Goal: Information Seeking & Learning: Compare options

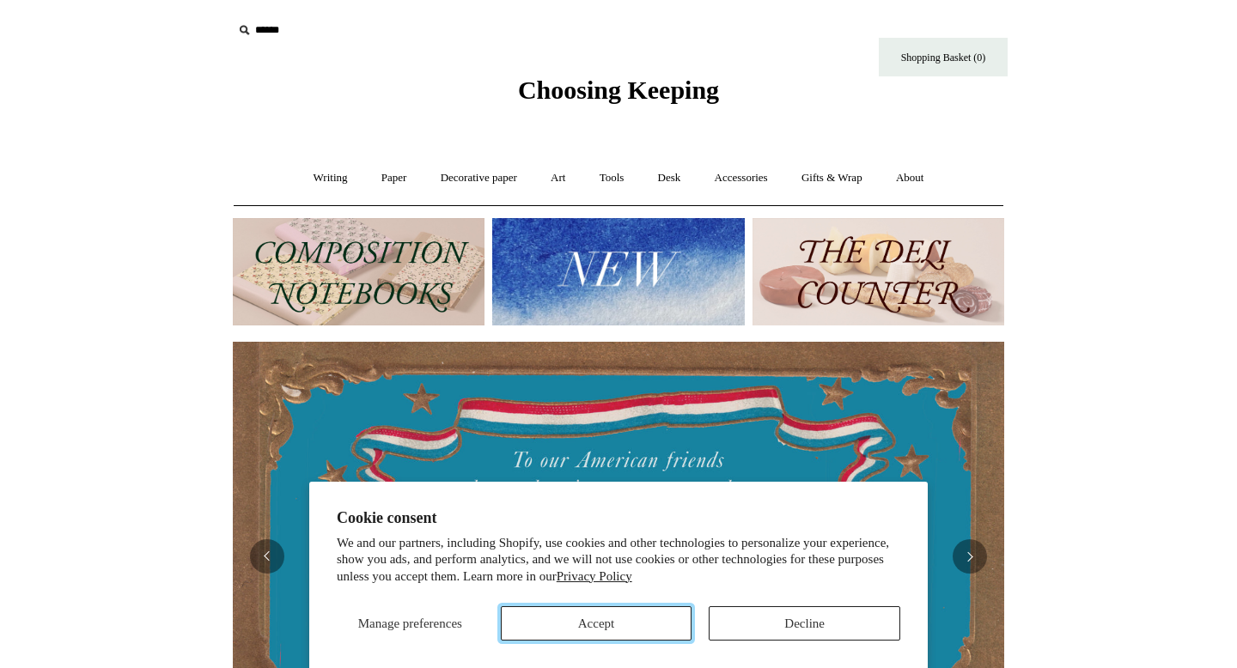
click at [645, 621] on button "Accept" at bounding box center [597, 624] width 192 height 34
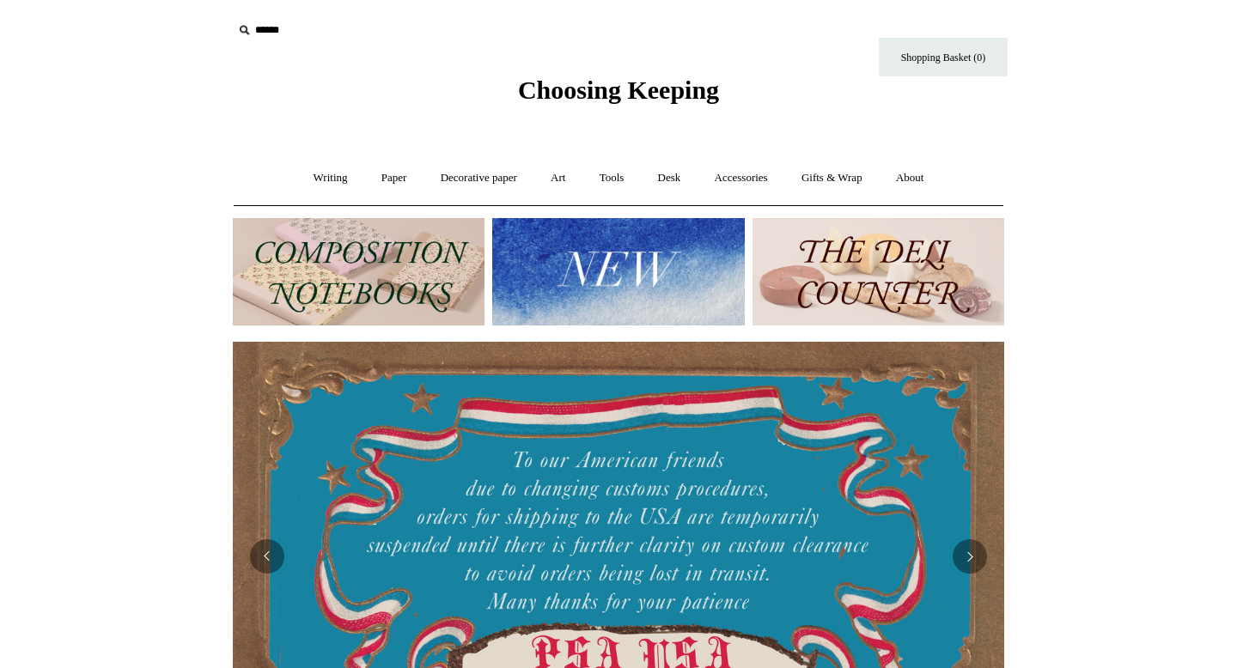
click at [441, 267] on img at bounding box center [359, 271] width 252 height 107
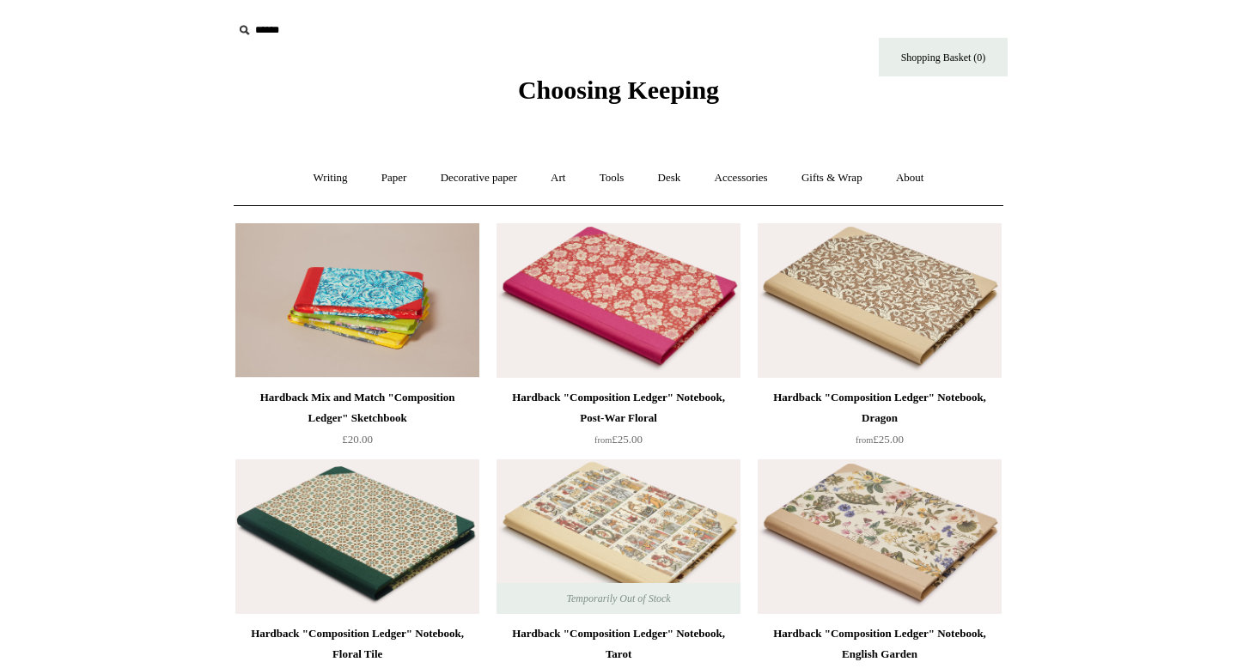
scroll to position [82, 0]
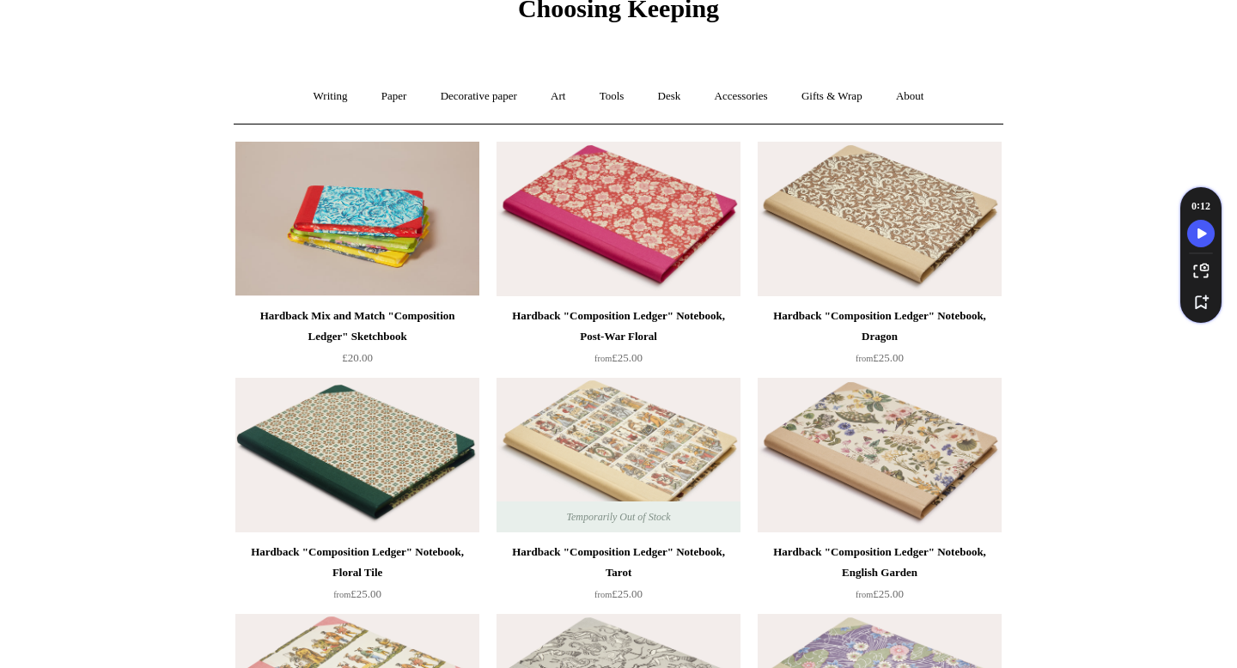
click at [864, 211] on img at bounding box center [880, 219] width 244 height 155
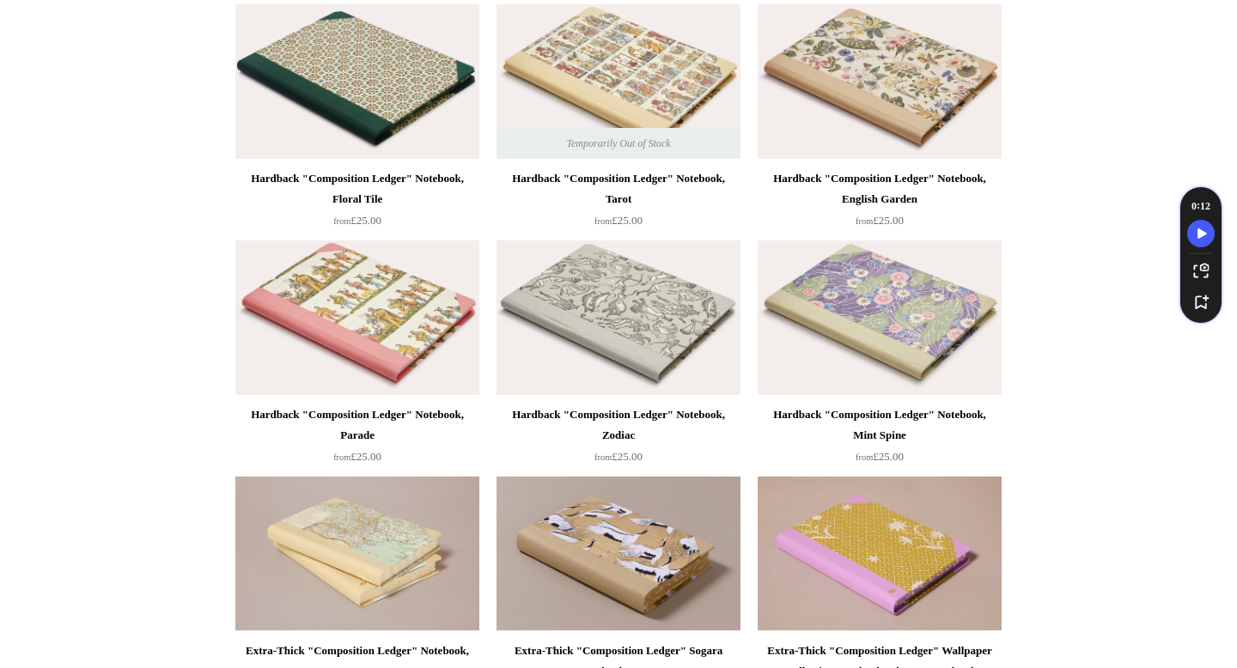
scroll to position [0, 0]
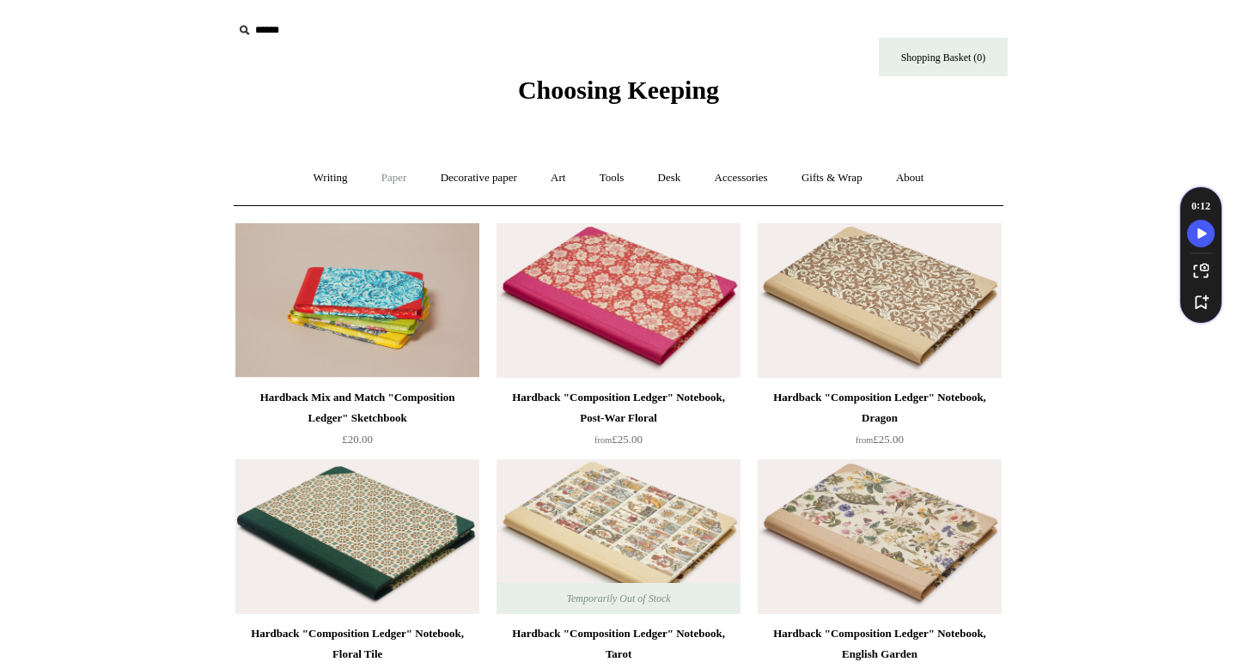
click at [385, 183] on link "Paper +" at bounding box center [394, 179] width 57 height 46
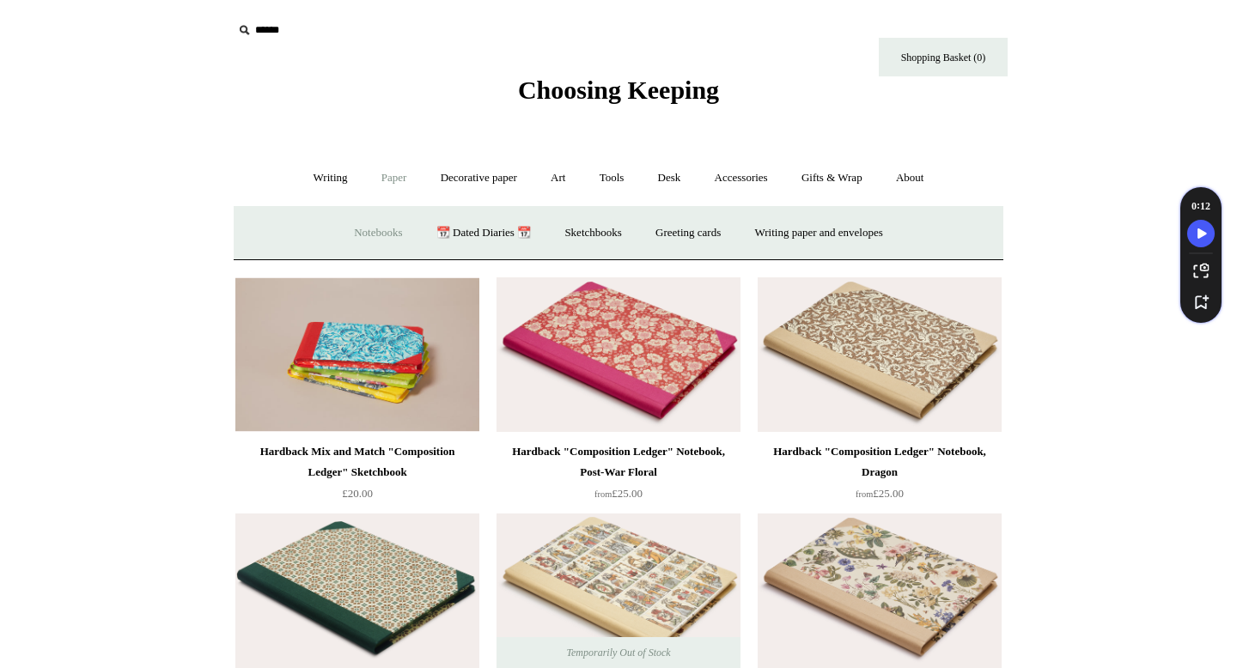
click at [377, 229] on link "Notebooks +" at bounding box center [378, 234] width 79 height 46
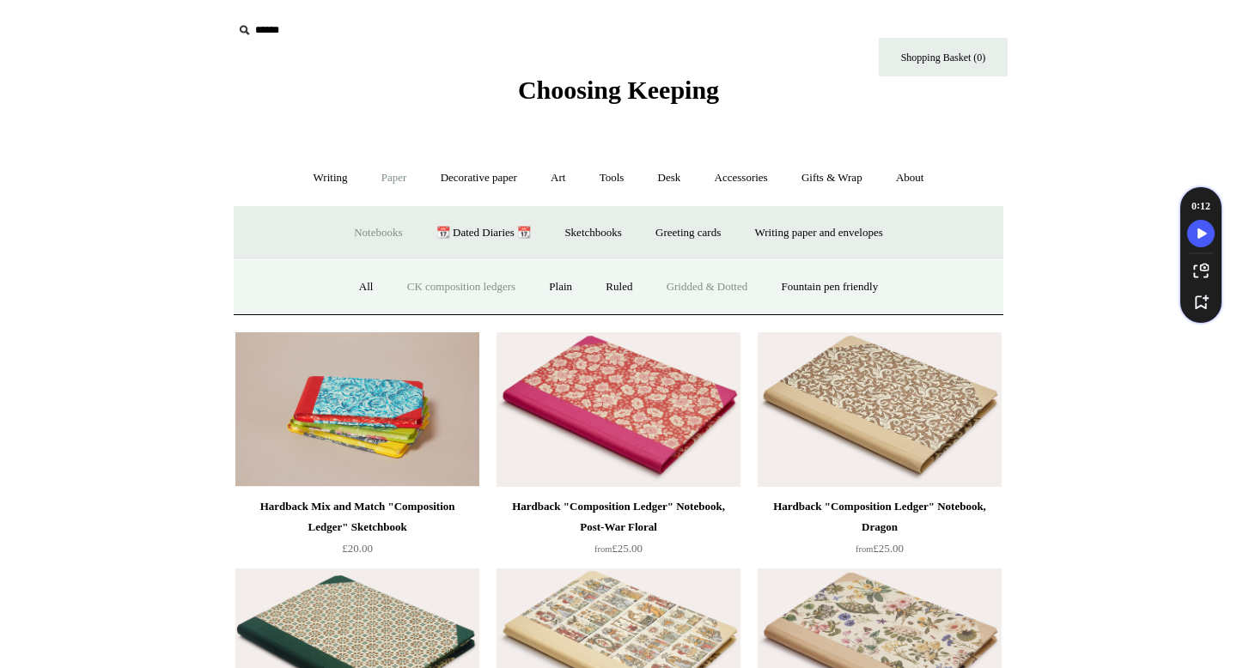
click at [737, 288] on link "Gridded & Dotted" at bounding box center [707, 288] width 113 height 46
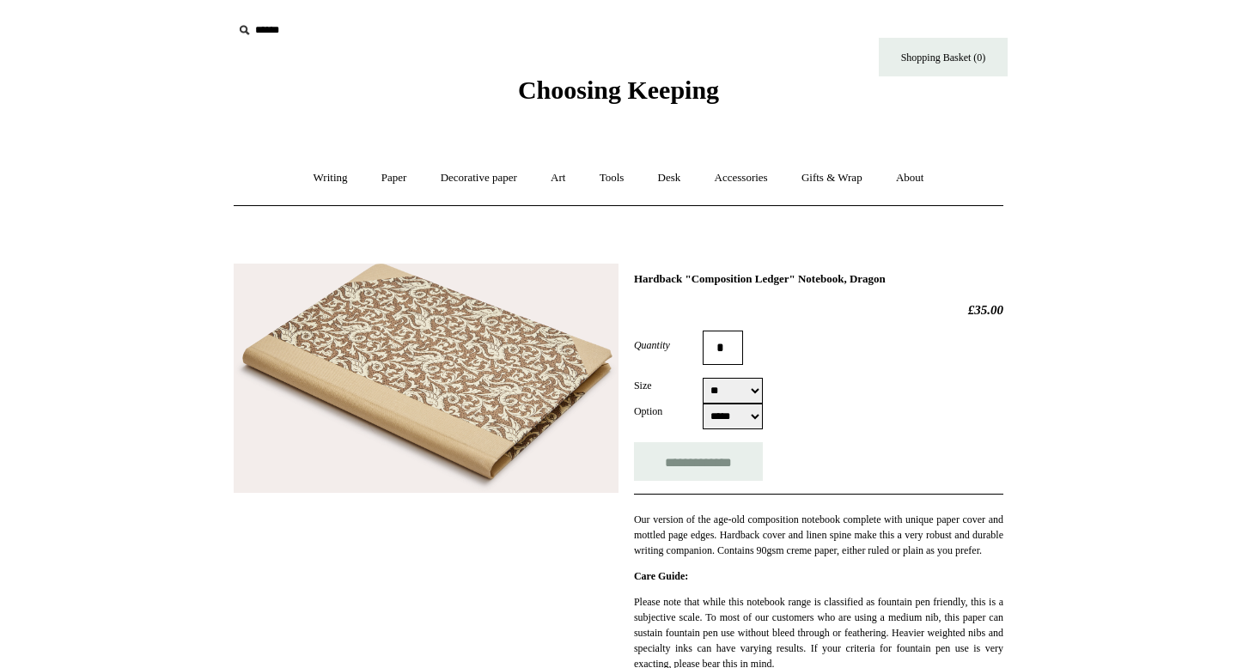
select select "**"
select select "*****"
click at [519, 394] on img at bounding box center [426, 379] width 385 height 230
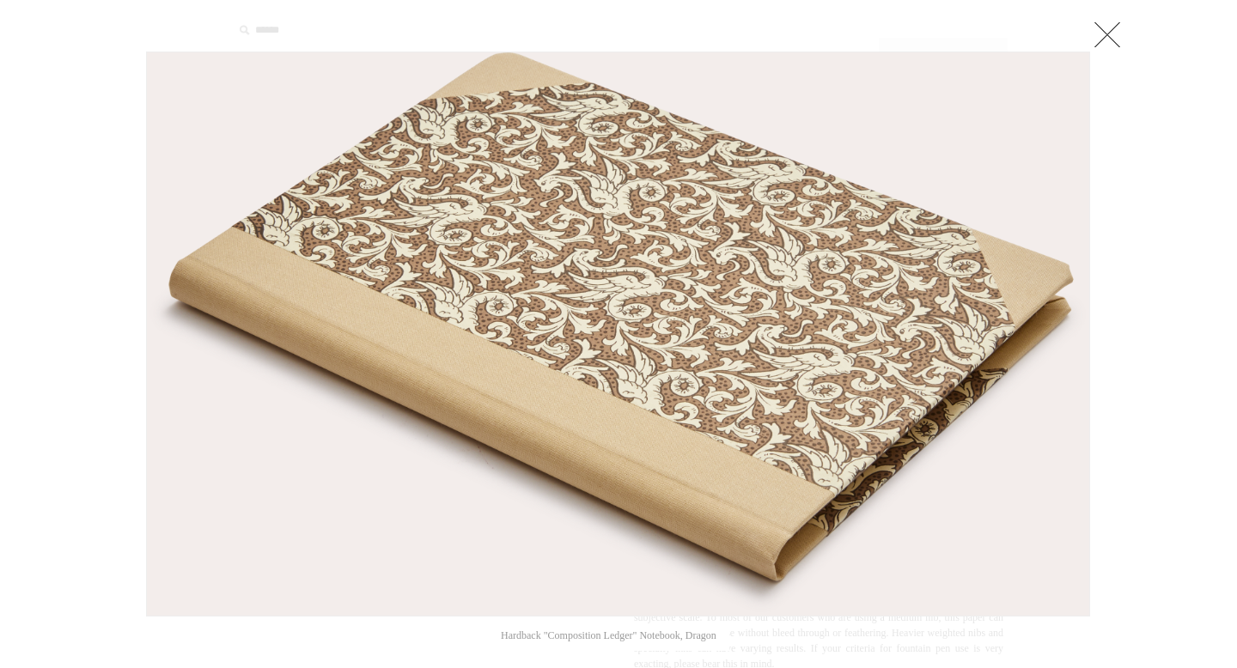
click at [1103, 35] on link at bounding box center [1107, 34] width 34 height 34
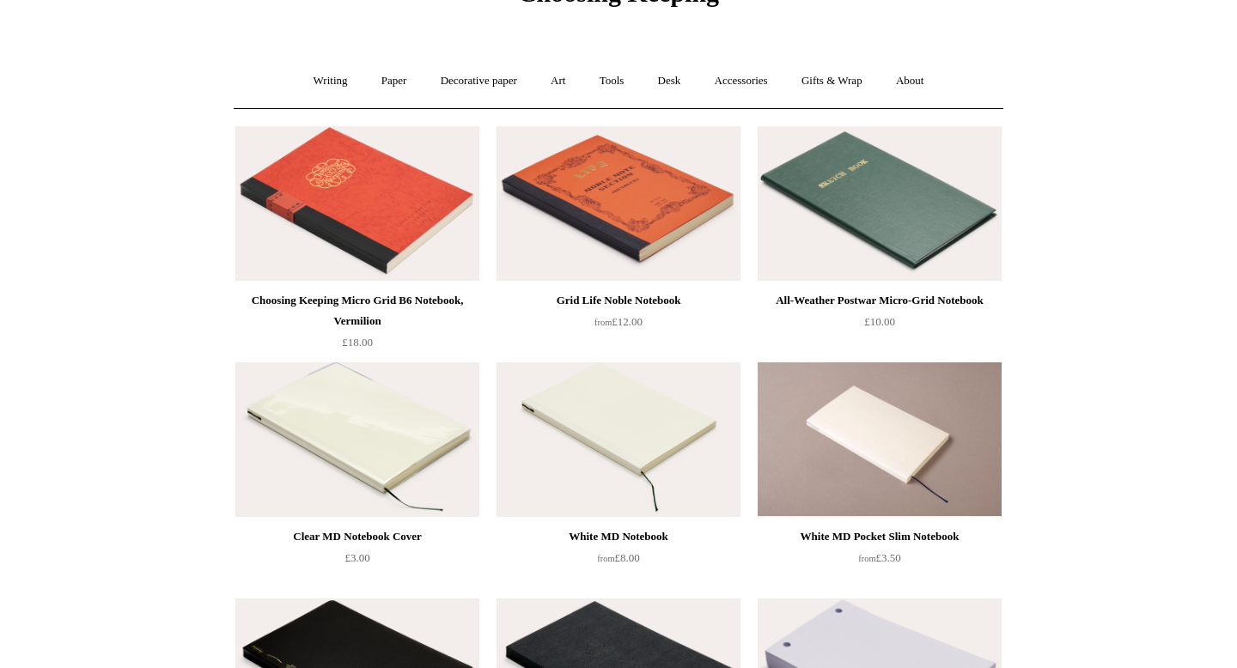
scroll to position [99, 0]
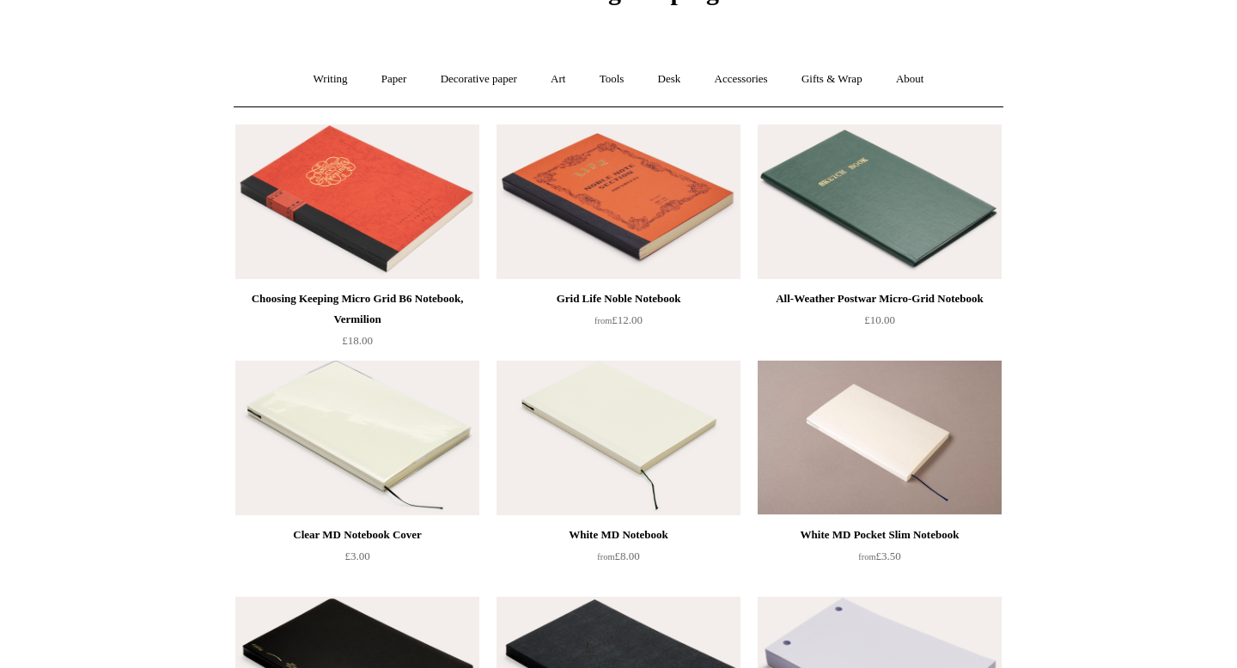
click at [889, 242] on img at bounding box center [880, 202] width 244 height 155
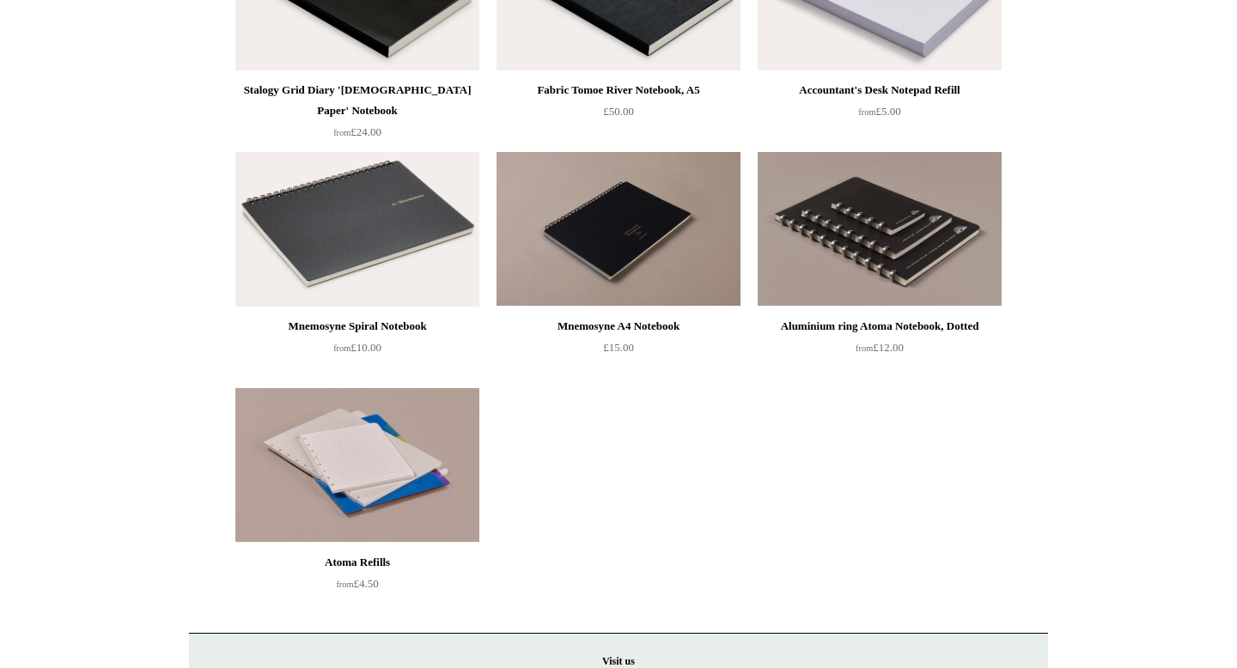
scroll to position [775, 0]
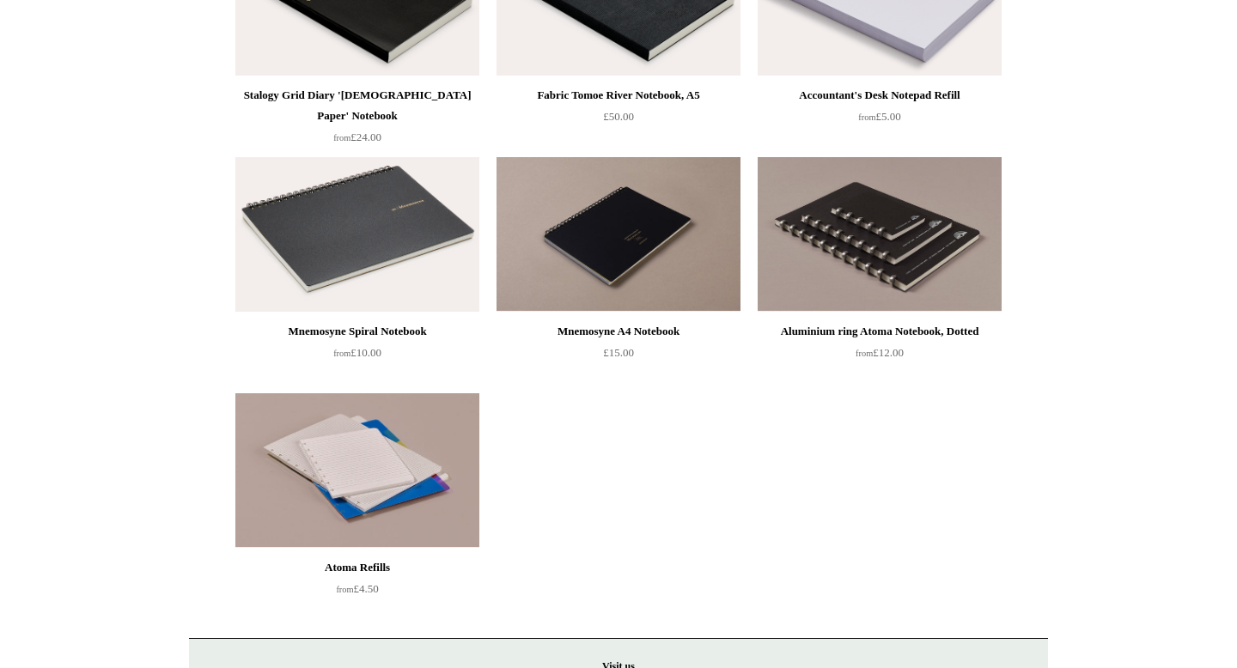
click at [873, 255] on img at bounding box center [880, 234] width 244 height 155
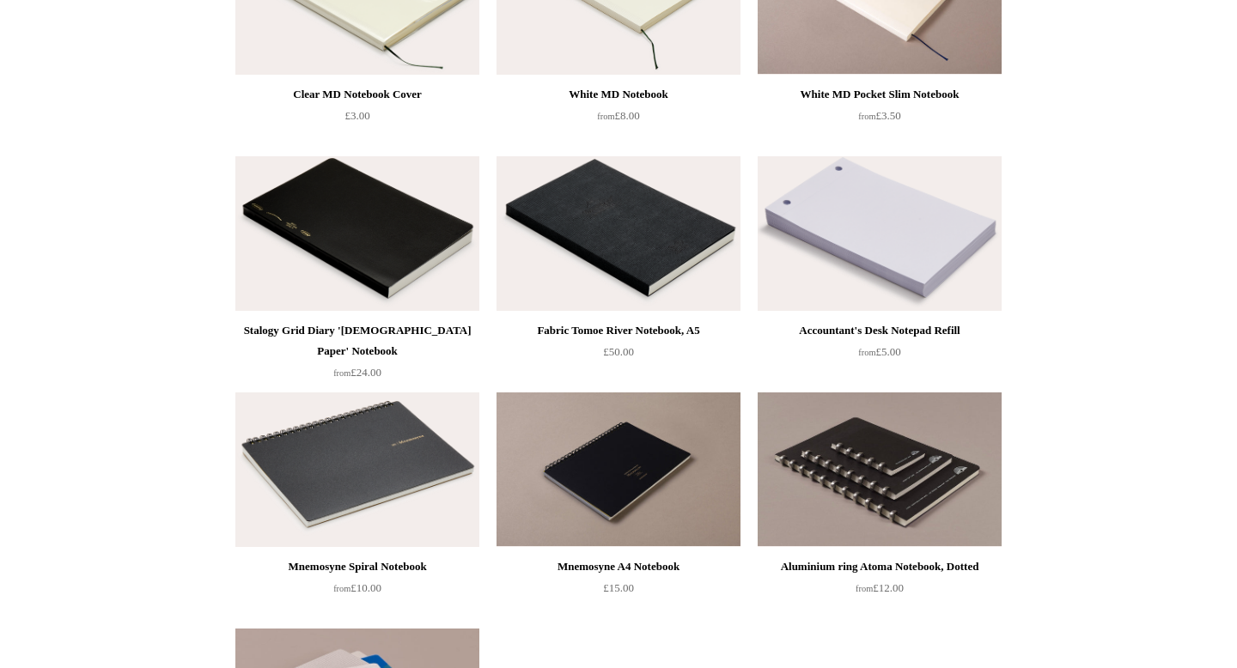
scroll to position [527, 0]
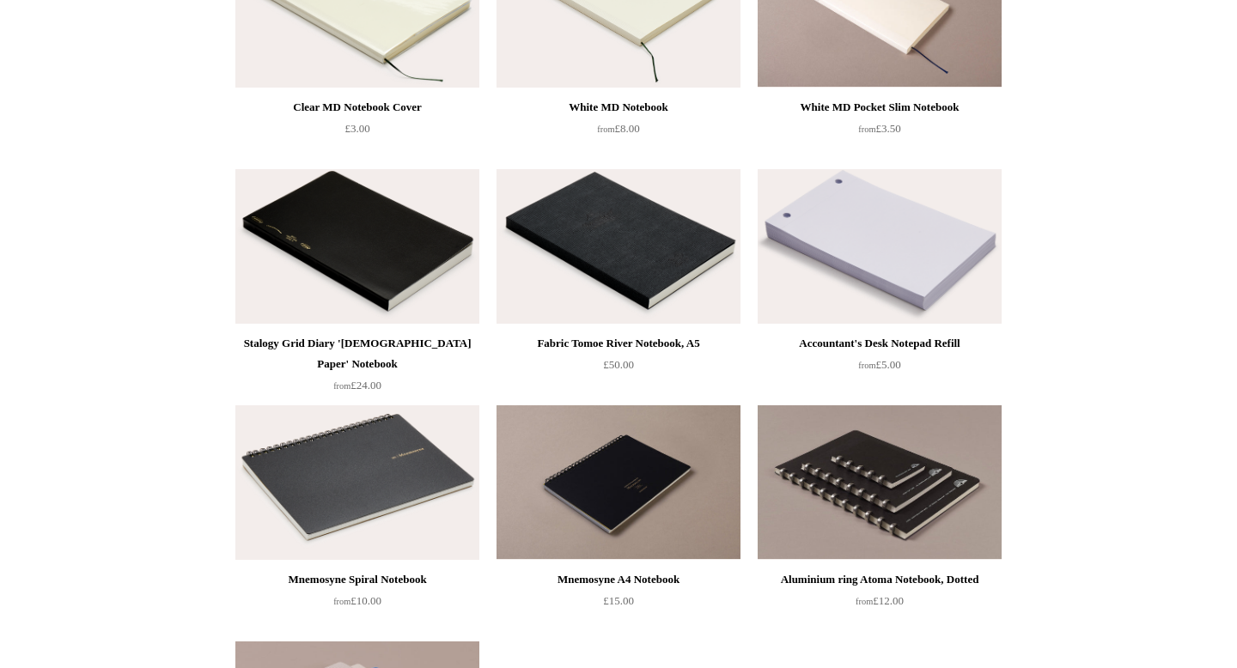
click at [445, 305] on img at bounding box center [357, 246] width 244 height 155
click at [688, 272] on img at bounding box center [619, 246] width 244 height 155
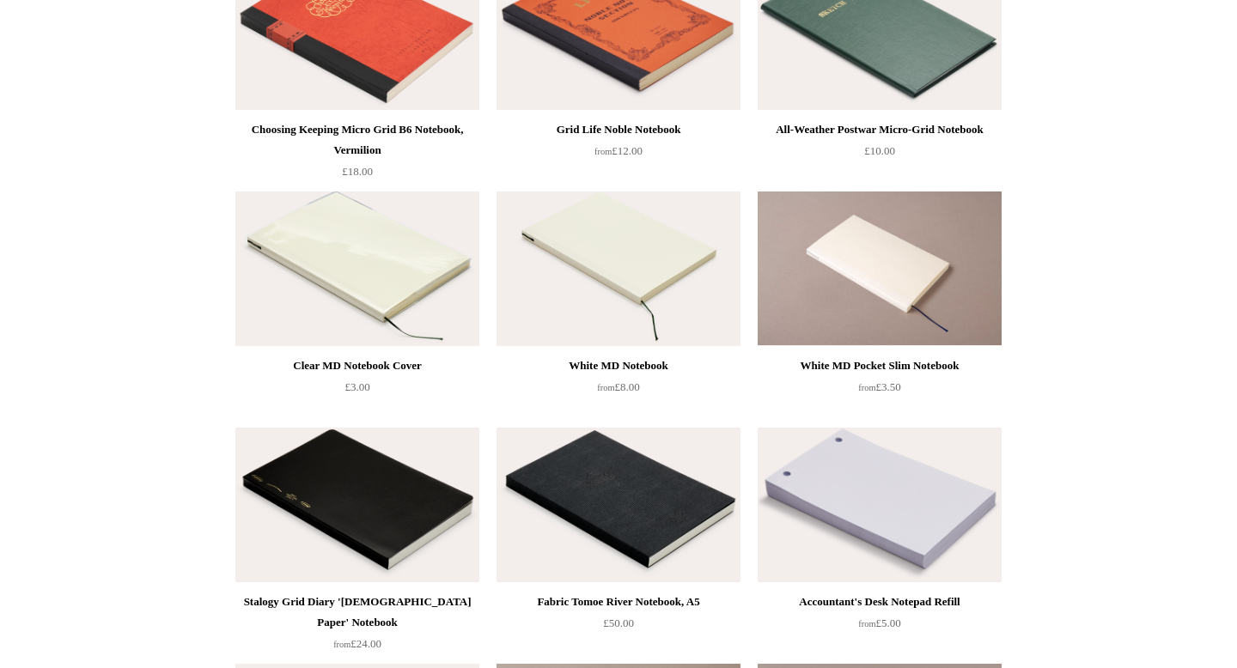
scroll to position [250, 0]
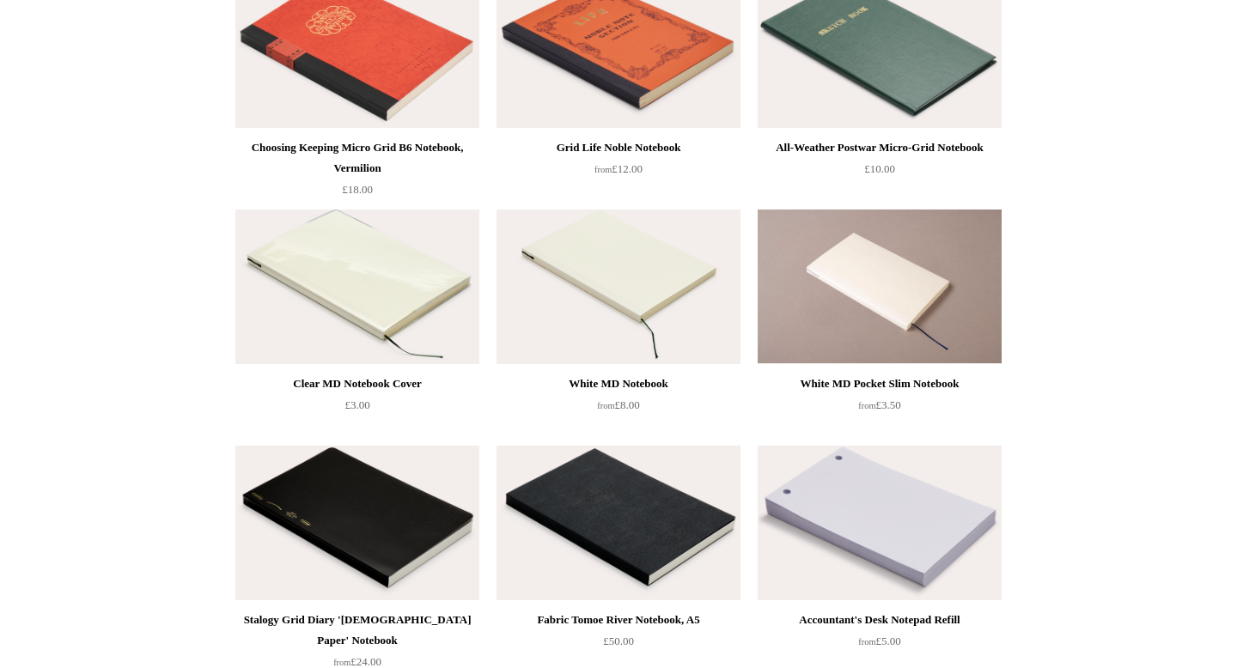
click at [618, 302] on img at bounding box center [619, 287] width 244 height 155
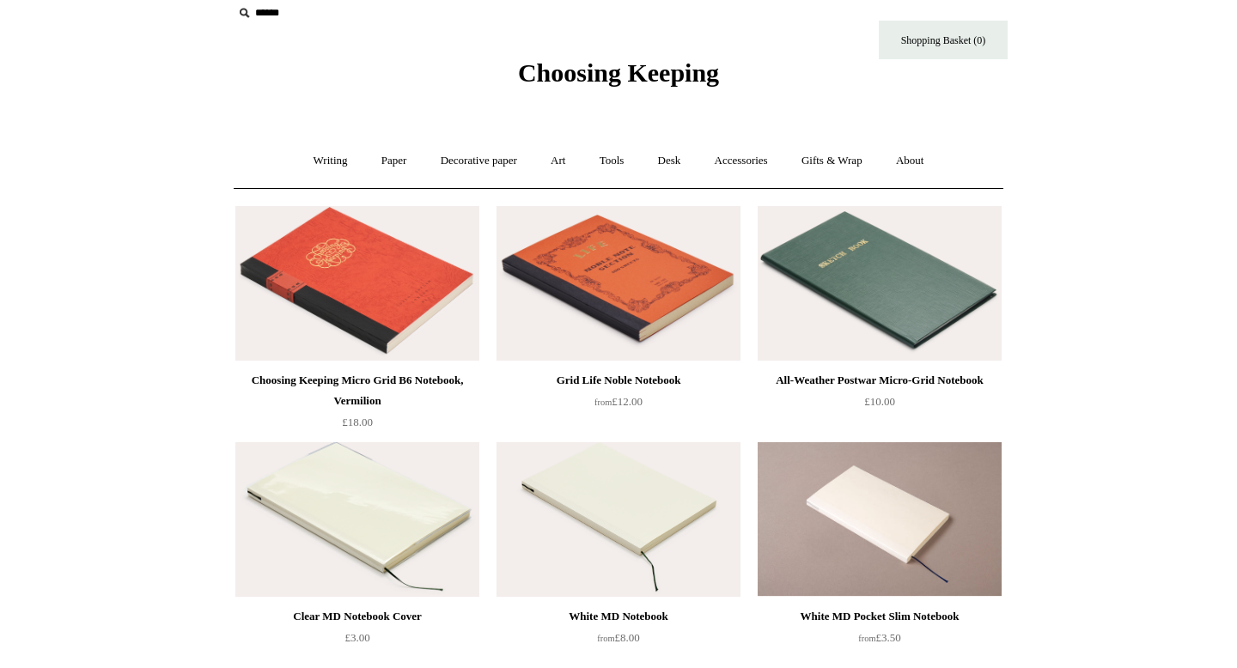
scroll to position [7, 0]
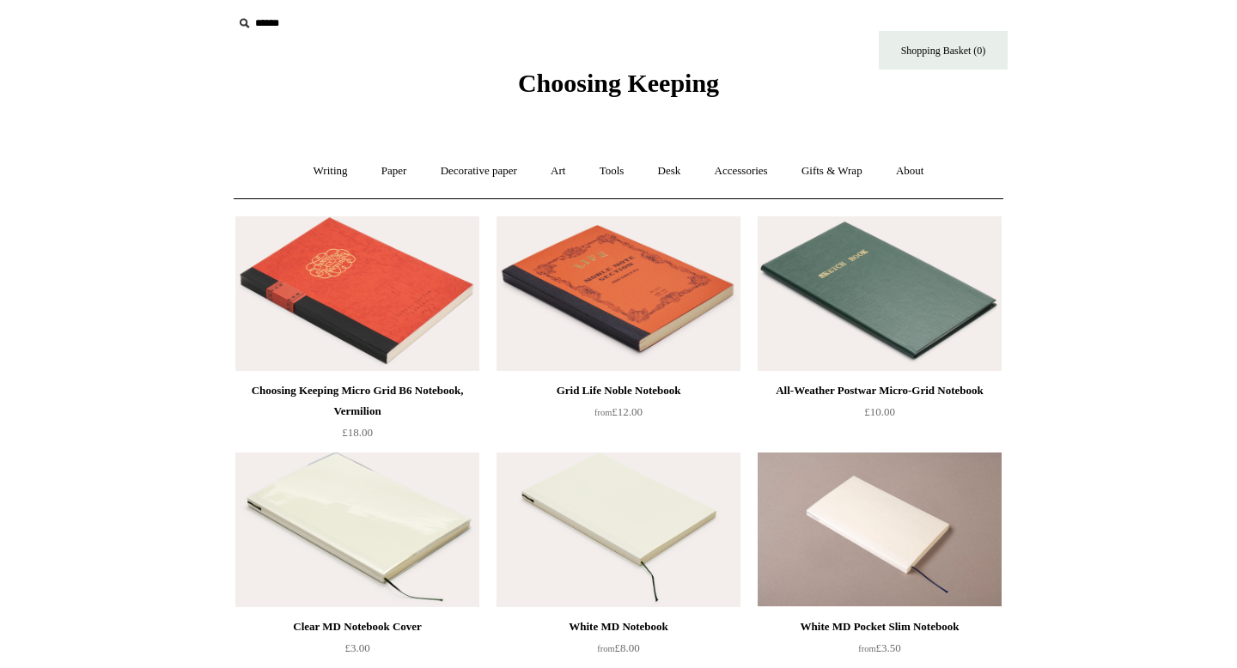
click at [675, 318] on img at bounding box center [619, 294] width 244 height 155
click at [421, 343] on img at bounding box center [357, 294] width 244 height 155
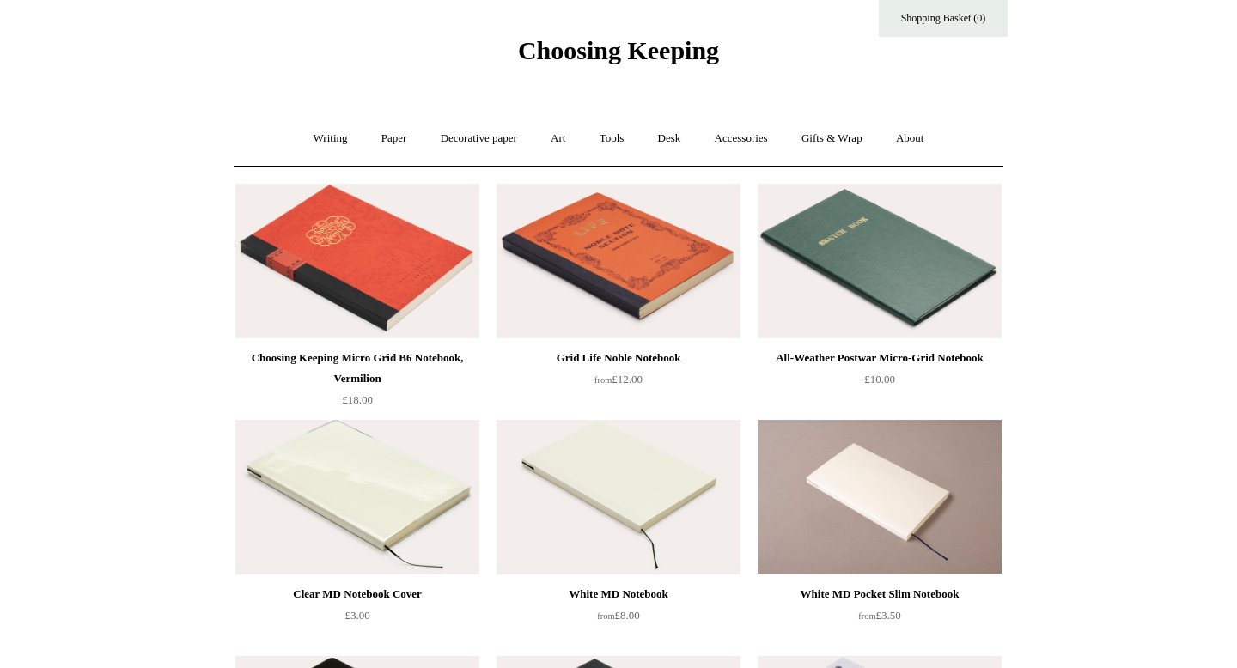
scroll to position [40, 0]
click at [397, 134] on link "Paper +" at bounding box center [394, 138] width 57 height 46
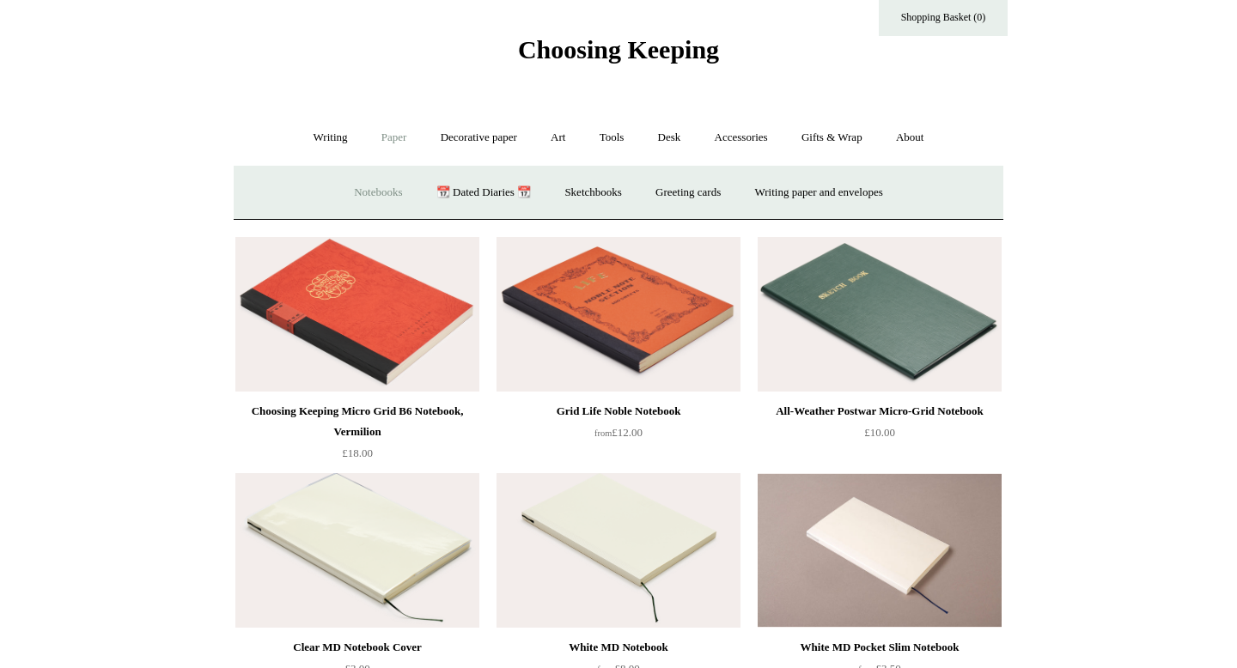
click at [378, 184] on link "Notebooks +" at bounding box center [378, 193] width 79 height 46
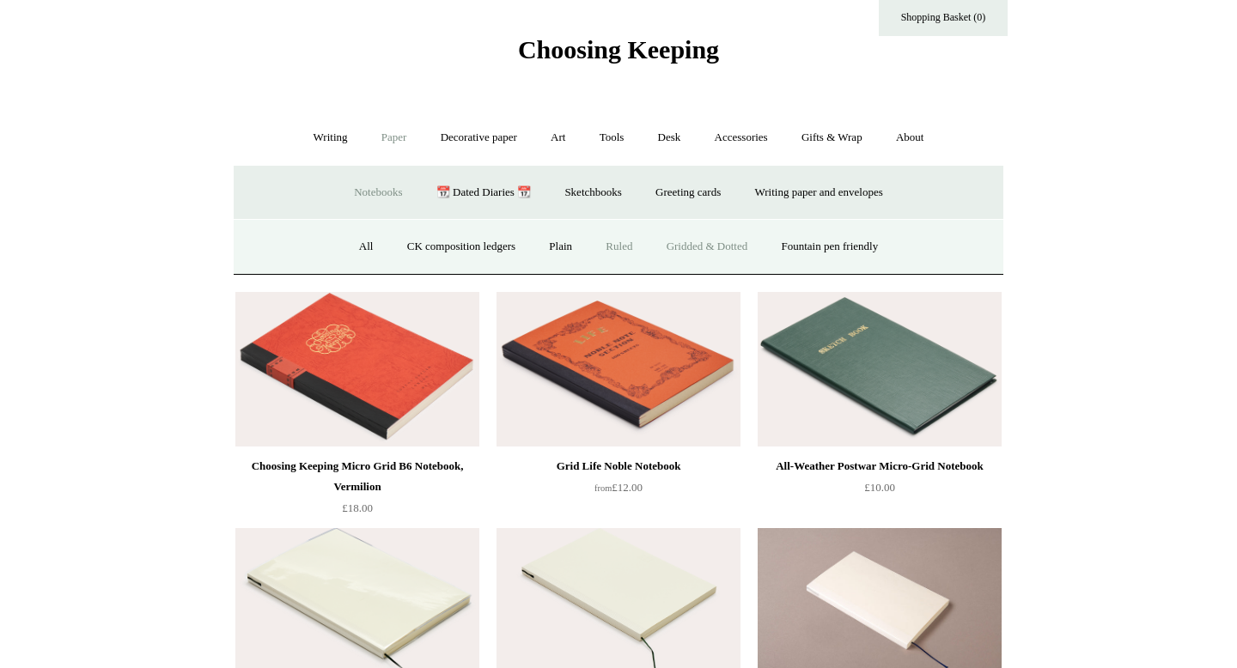
click at [611, 242] on link "Ruled" at bounding box center [619, 247] width 58 height 46
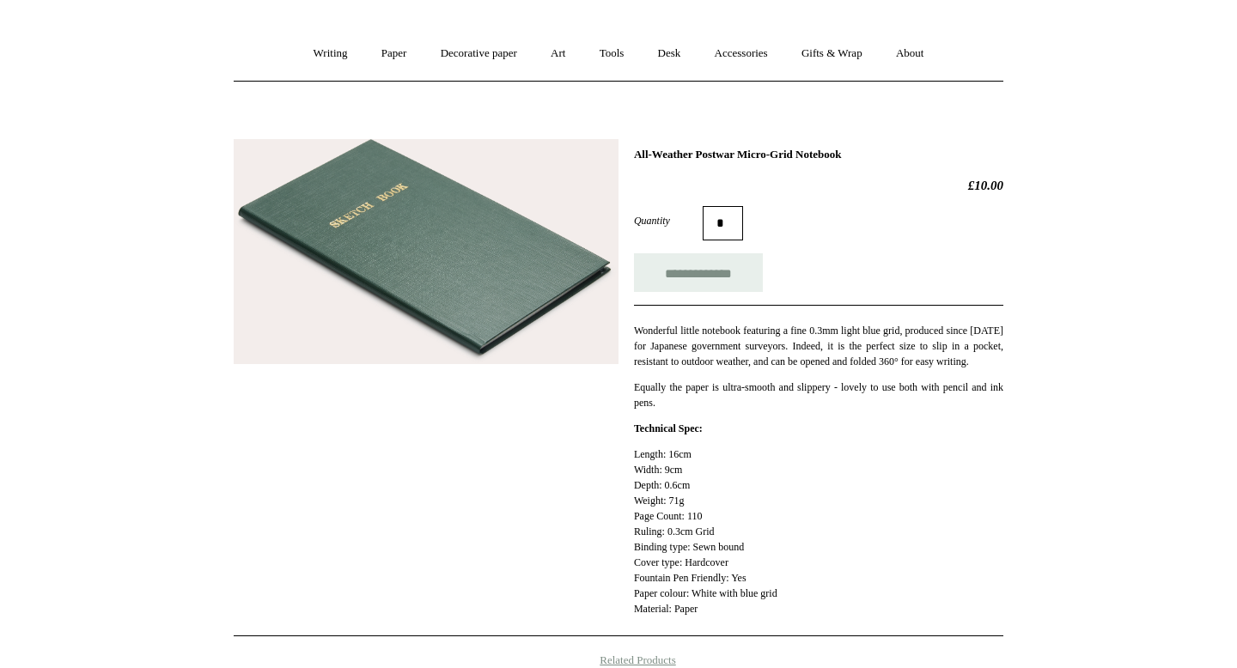
scroll to position [127, 0]
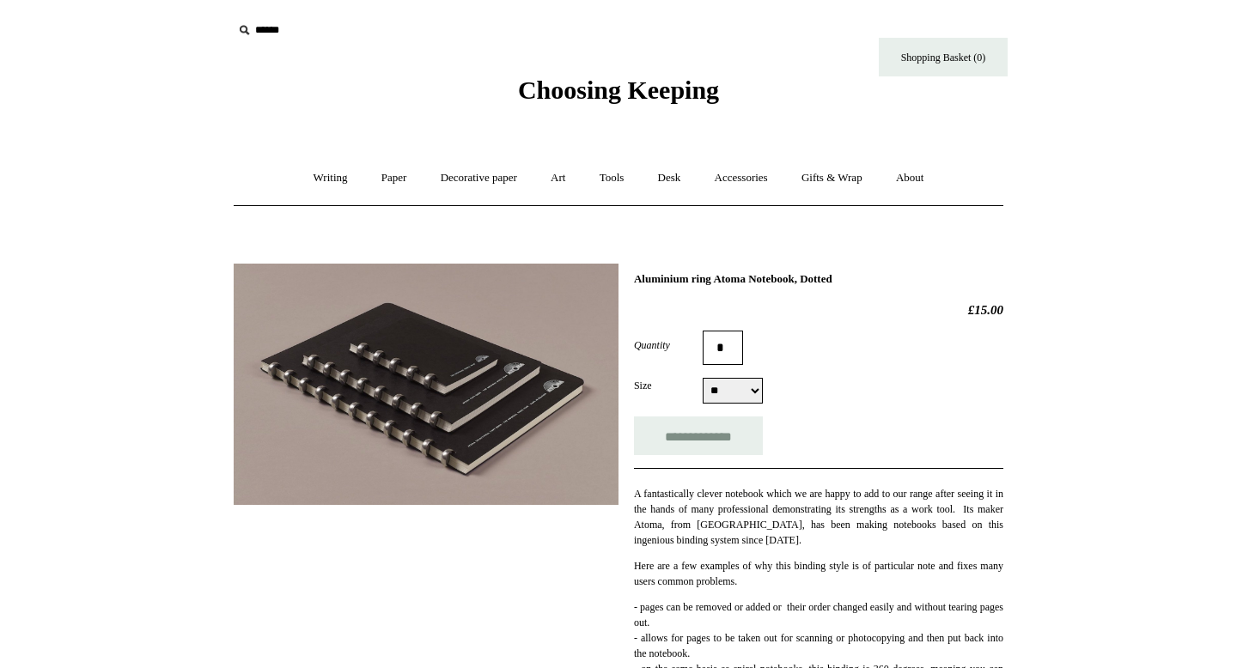
select select "**"
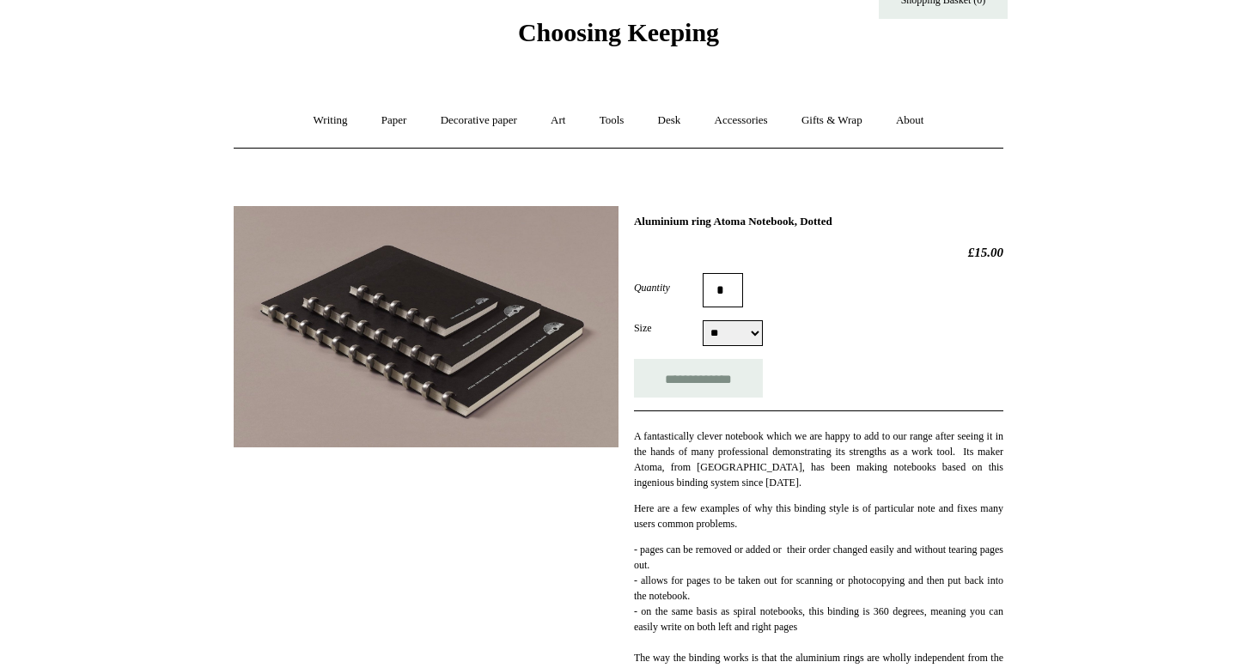
scroll to position [70, 0]
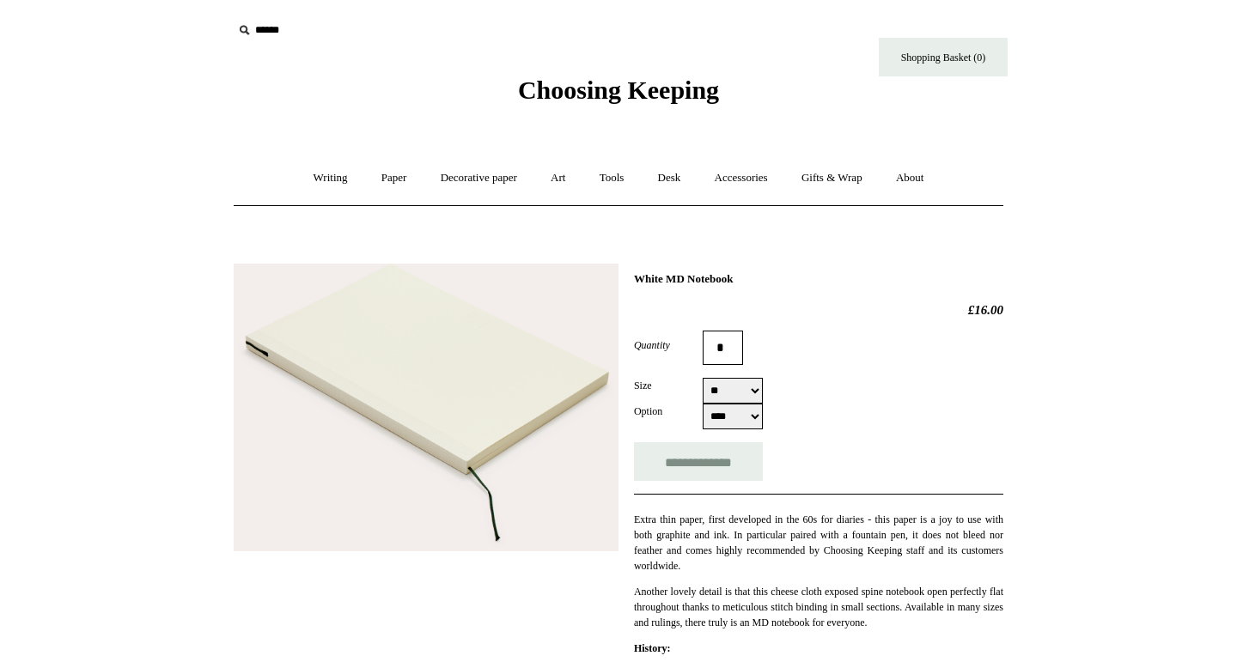
click at [473, 351] on img at bounding box center [426, 408] width 385 height 288
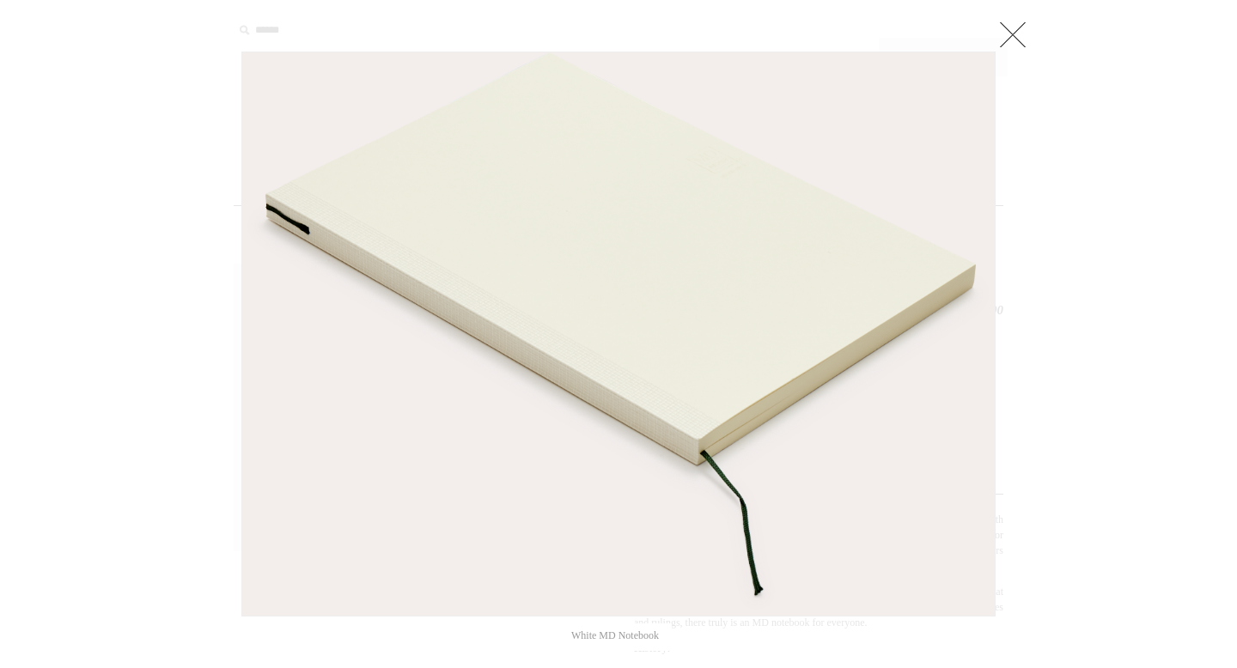
click at [1015, 22] on link at bounding box center [1013, 34] width 34 height 34
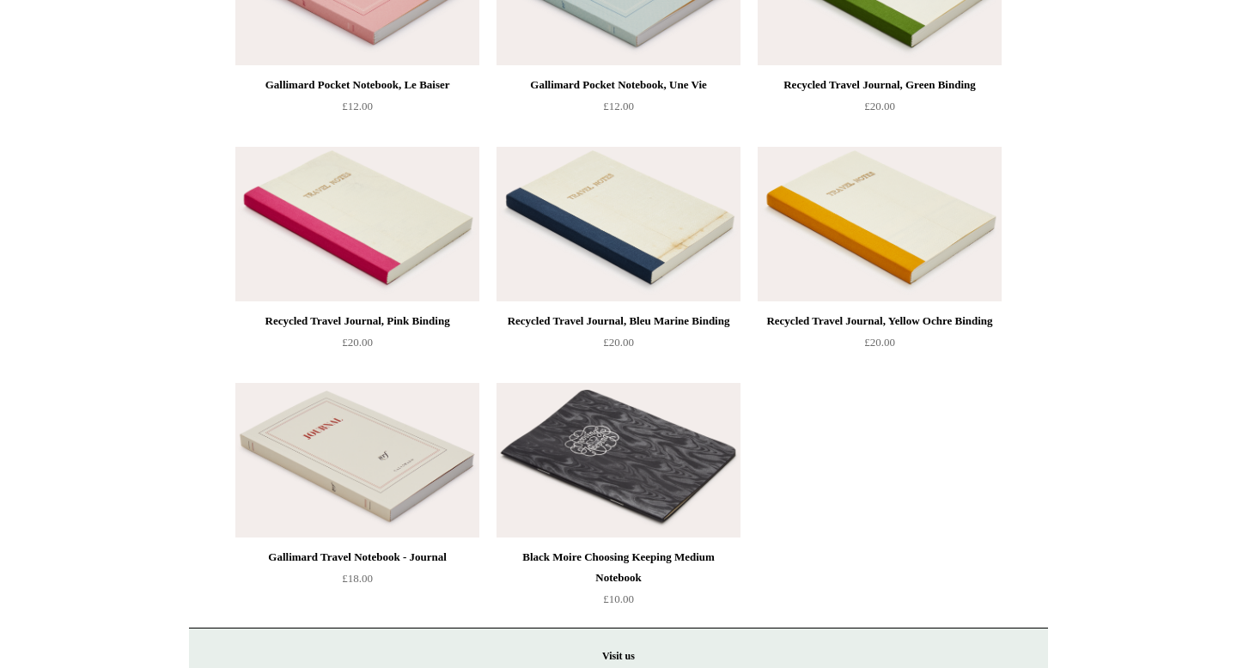
scroll to position [3159, 0]
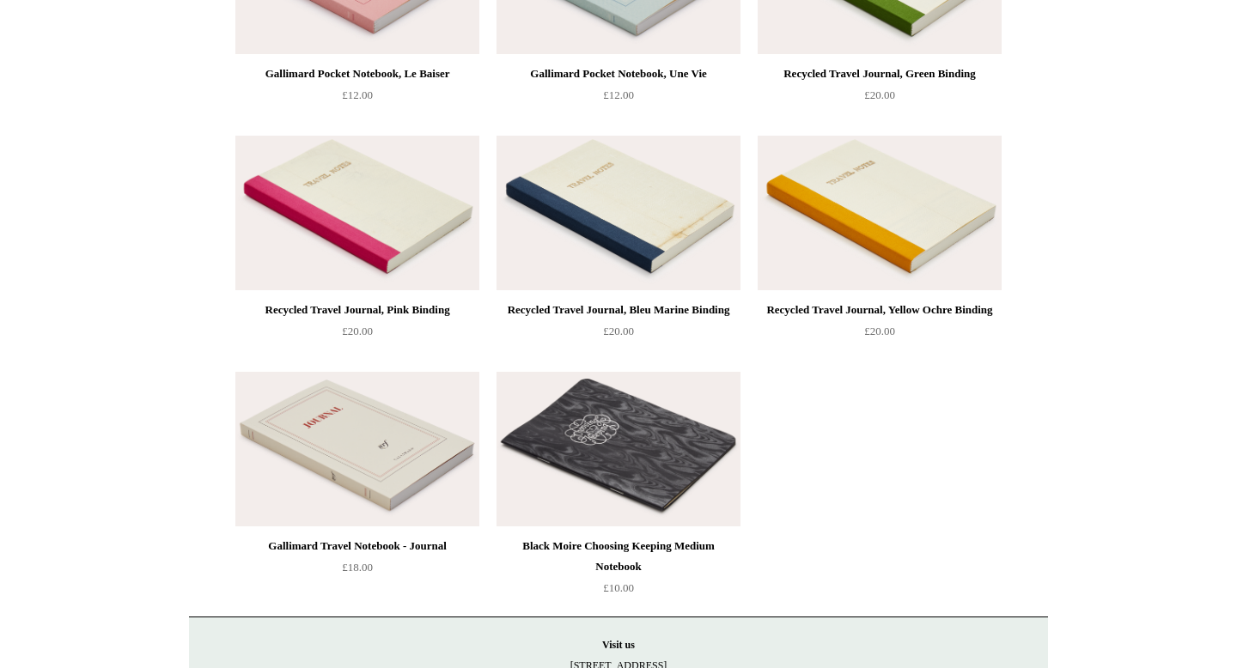
click at [419, 442] on img at bounding box center [357, 449] width 244 height 155
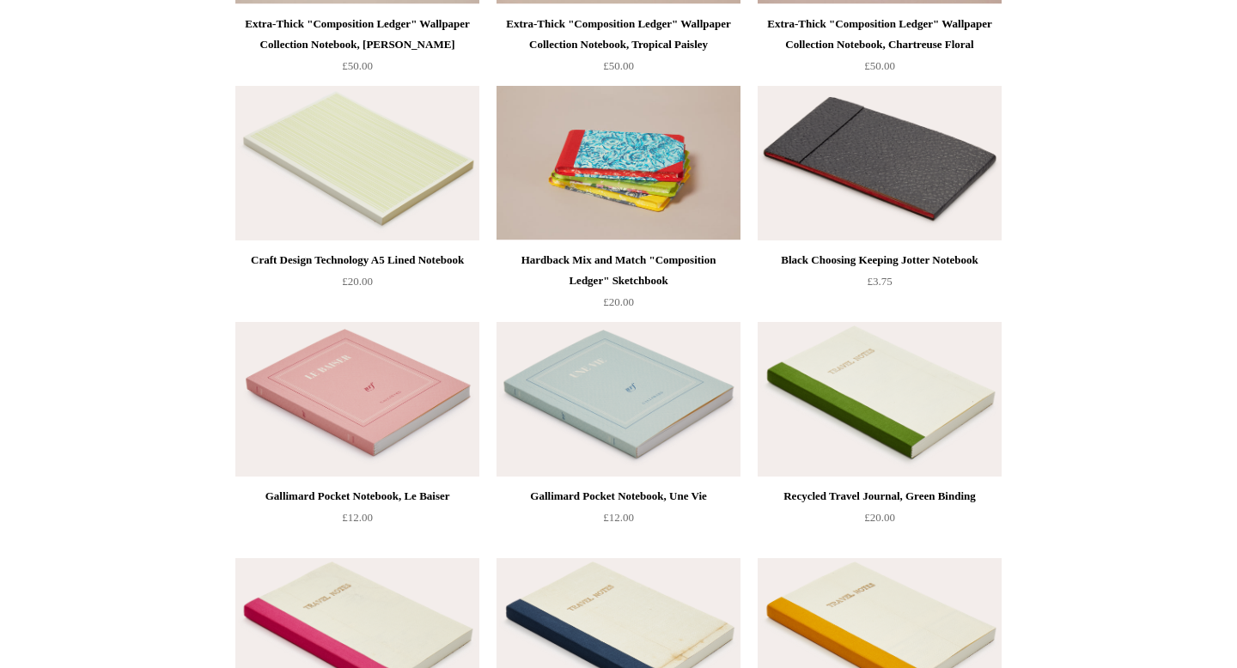
scroll to position [2687, 0]
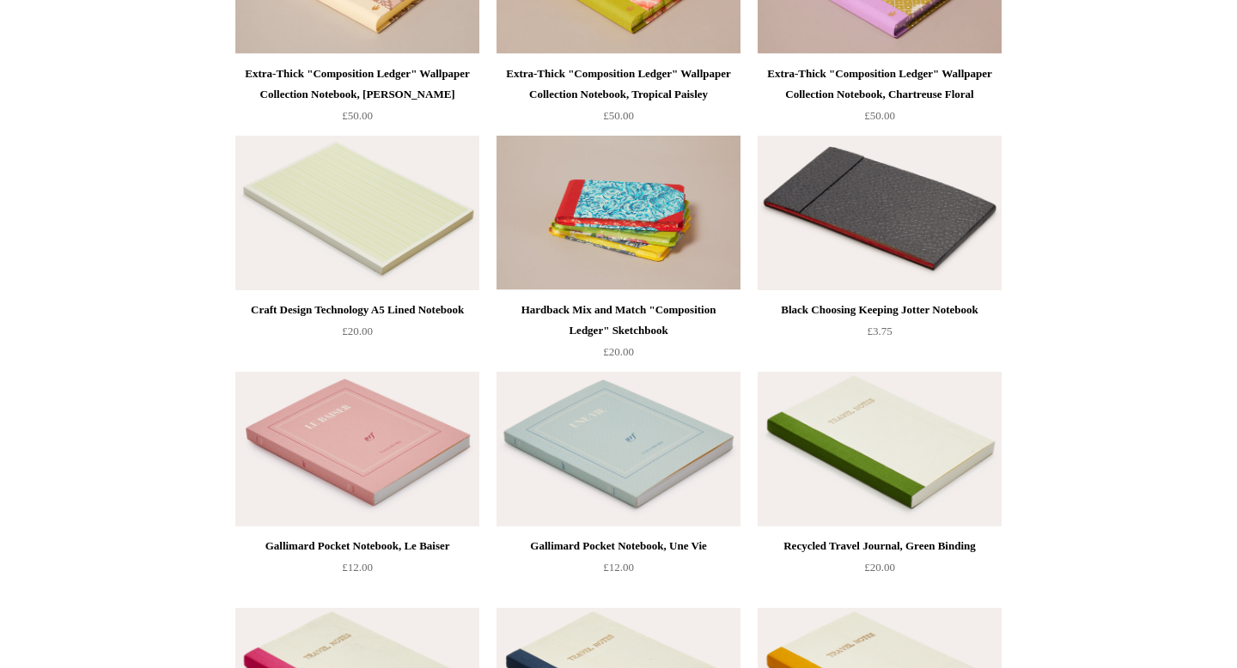
click at [436, 226] on img at bounding box center [357, 213] width 244 height 155
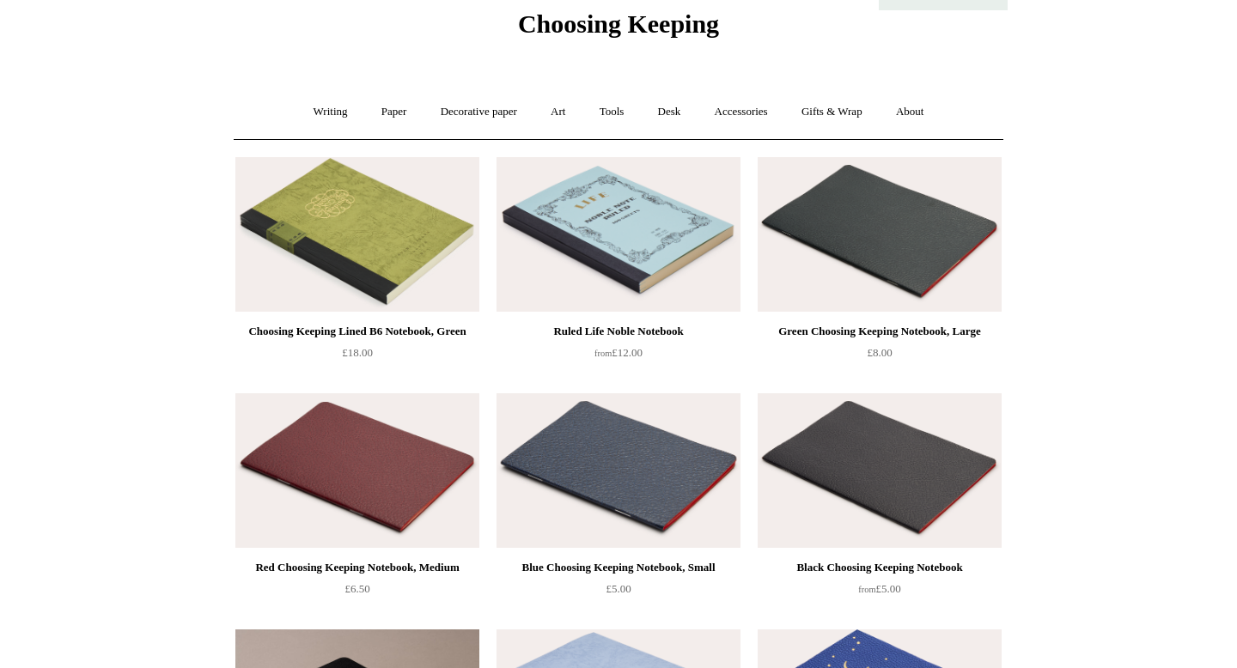
scroll to position [0, 0]
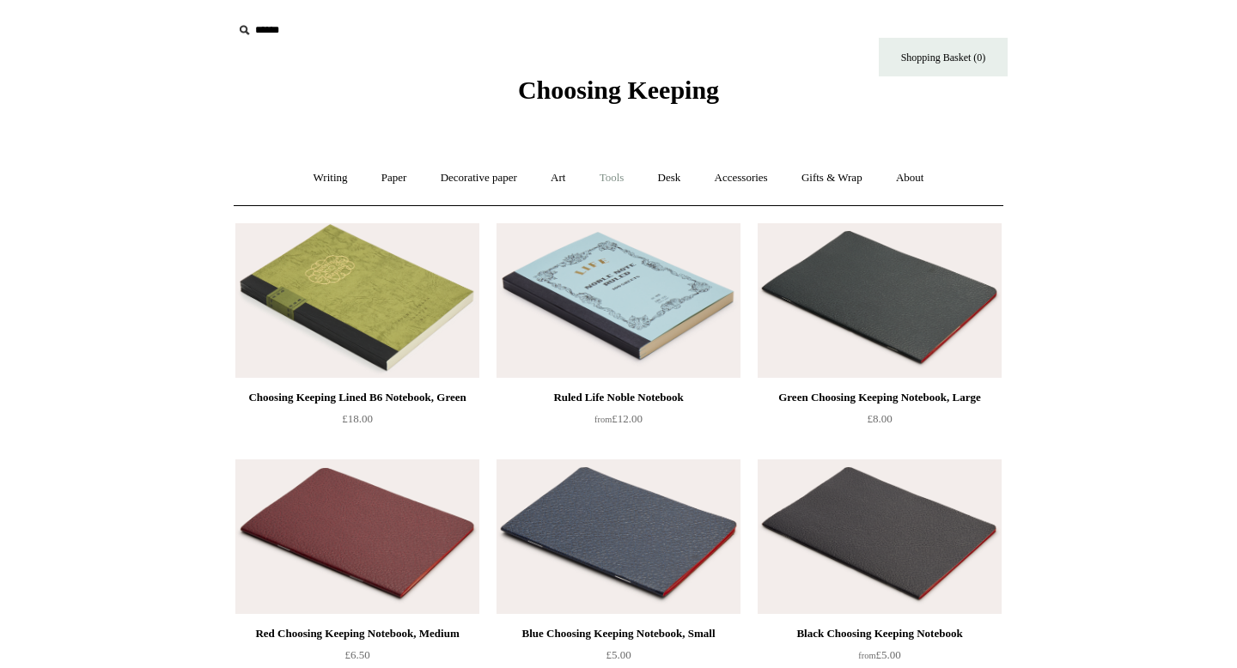
click at [620, 179] on link "Tools +" at bounding box center [612, 179] width 56 height 46
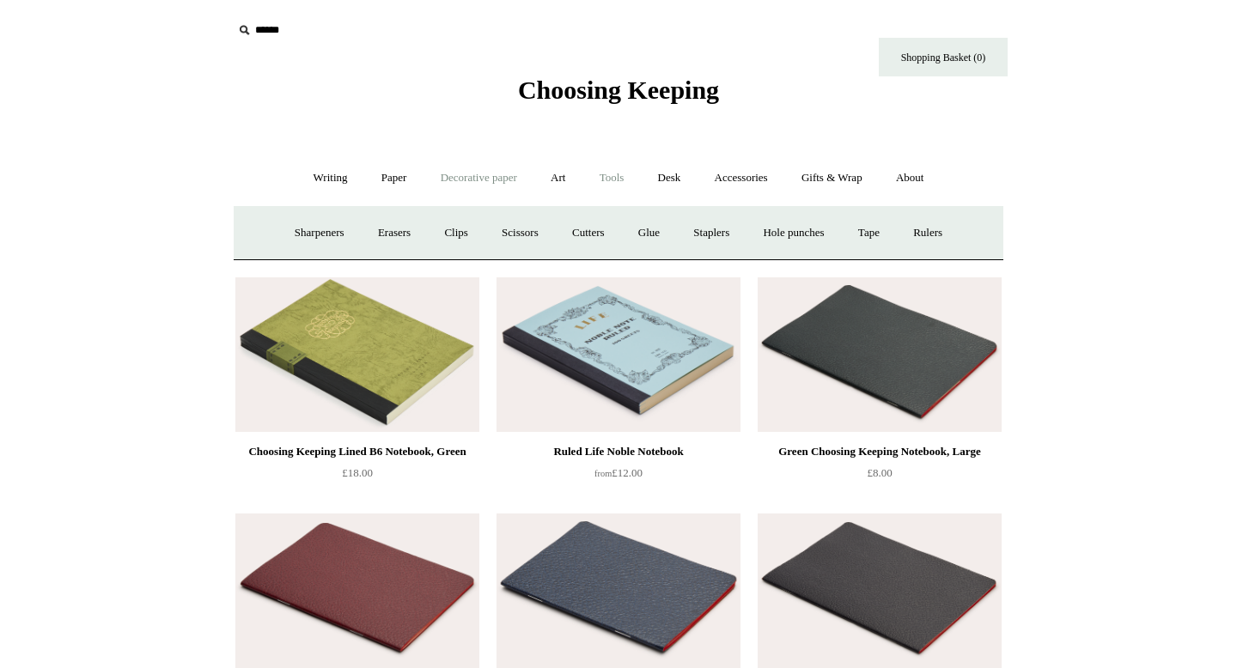
click at [456, 174] on link "Decorative paper +" at bounding box center [478, 179] width 107 height 46
click at [388, 186] on link "Paper +" at bounding box center [394, 179] width 57 height 46
click at [682, 236] on link "Greeting cards +" at bounding box center [688, 234] width 96 height 46
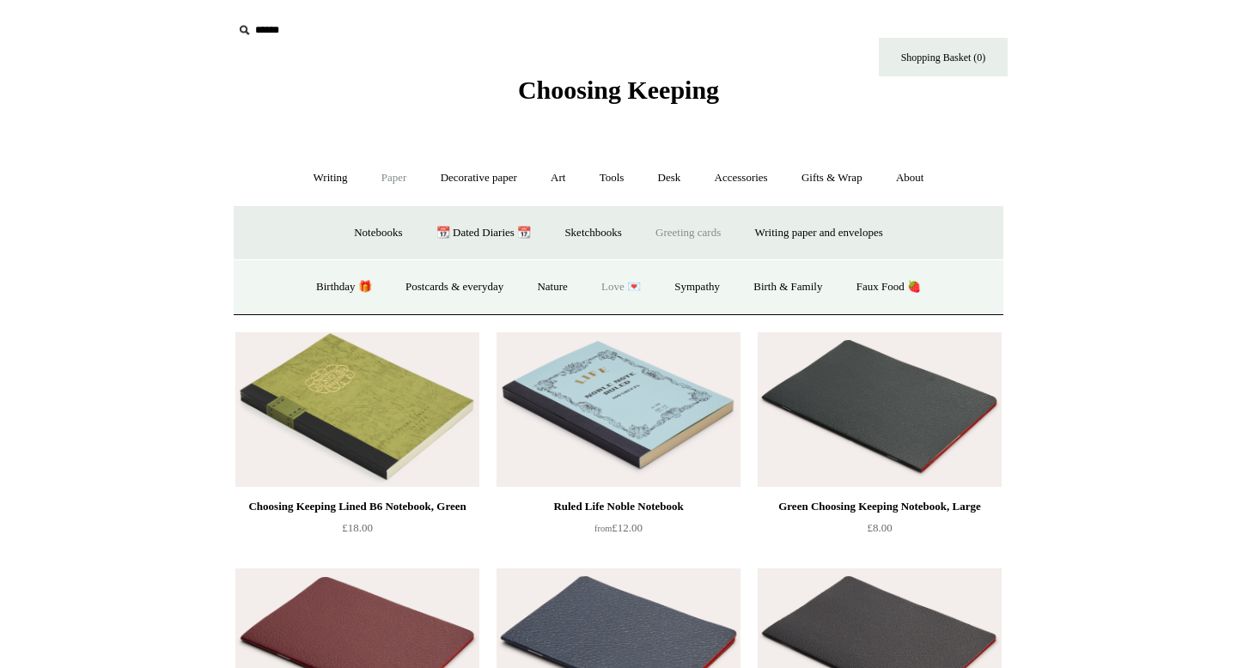
click at [605, 290] on link "Love 💌" at bounding box center [621, 288] width 70 height 46
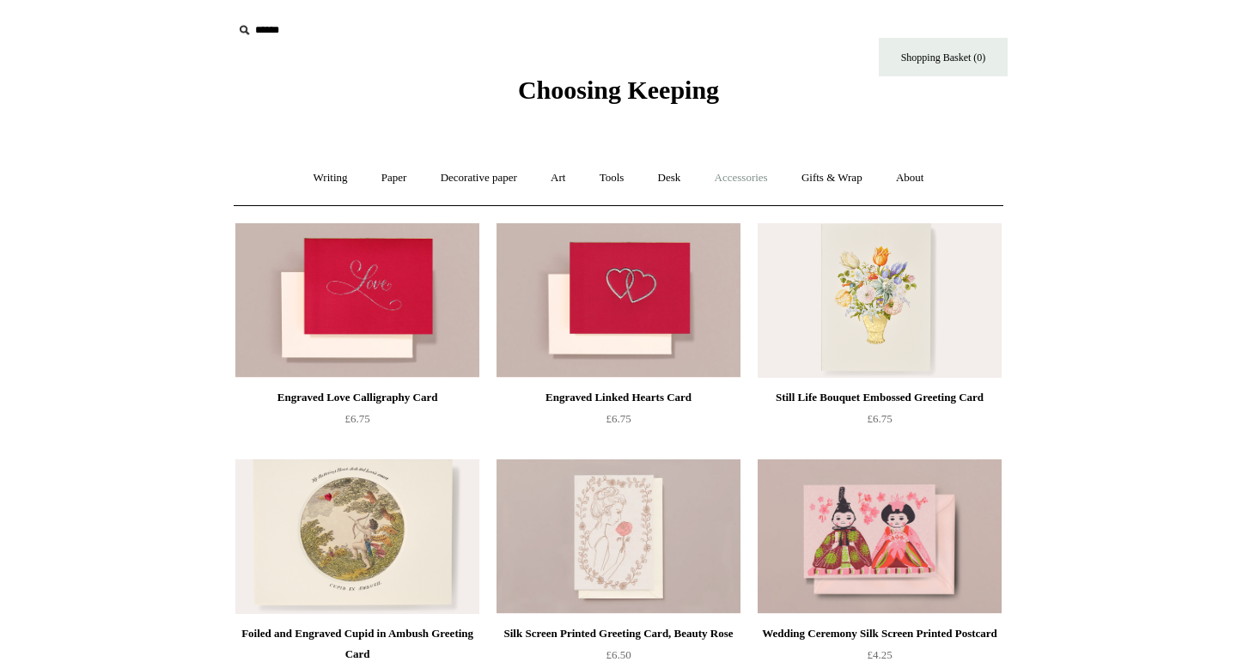
click at [755, 179] on link "Accessories +" at bounding box center [741, 179] width 84 height 46
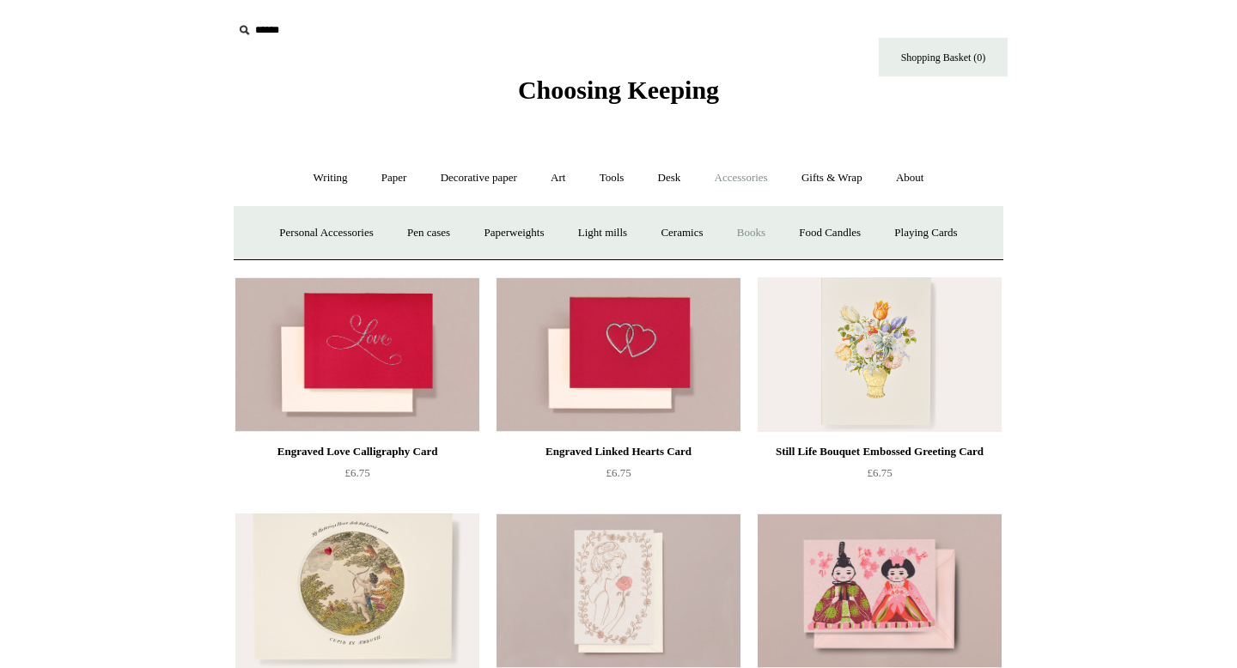
click at [754, 229] on link "Books" at bounding box center [751, 234] width 59 height 46
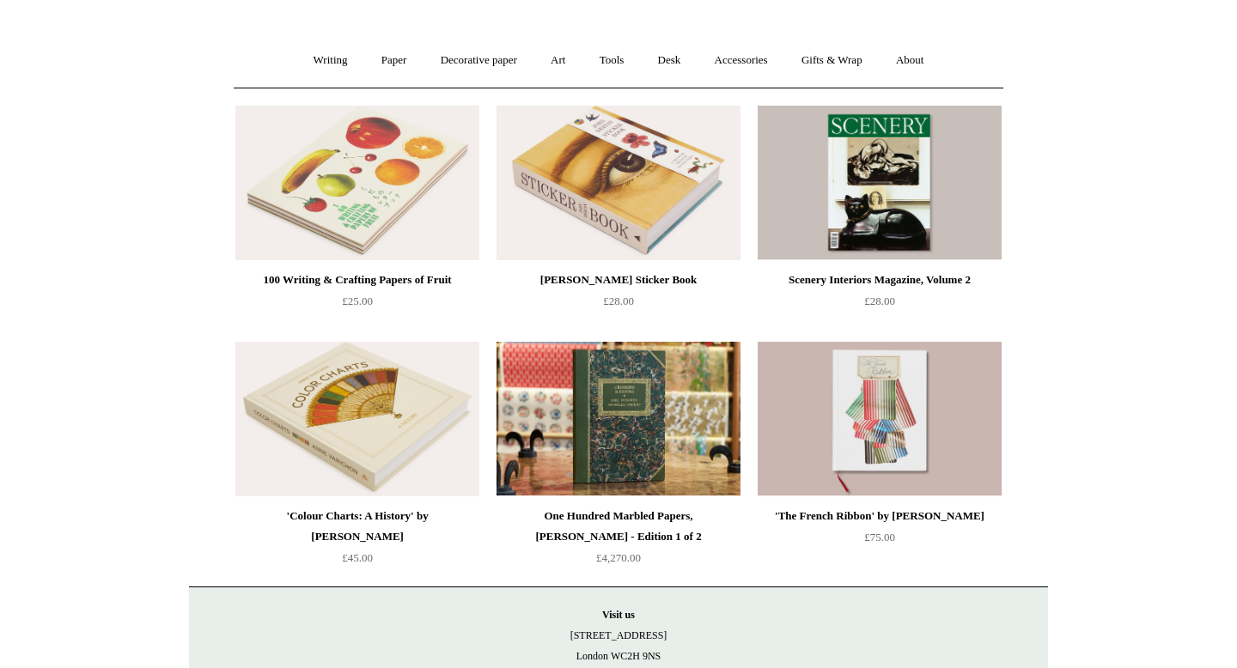
scroll to position [89, 0]
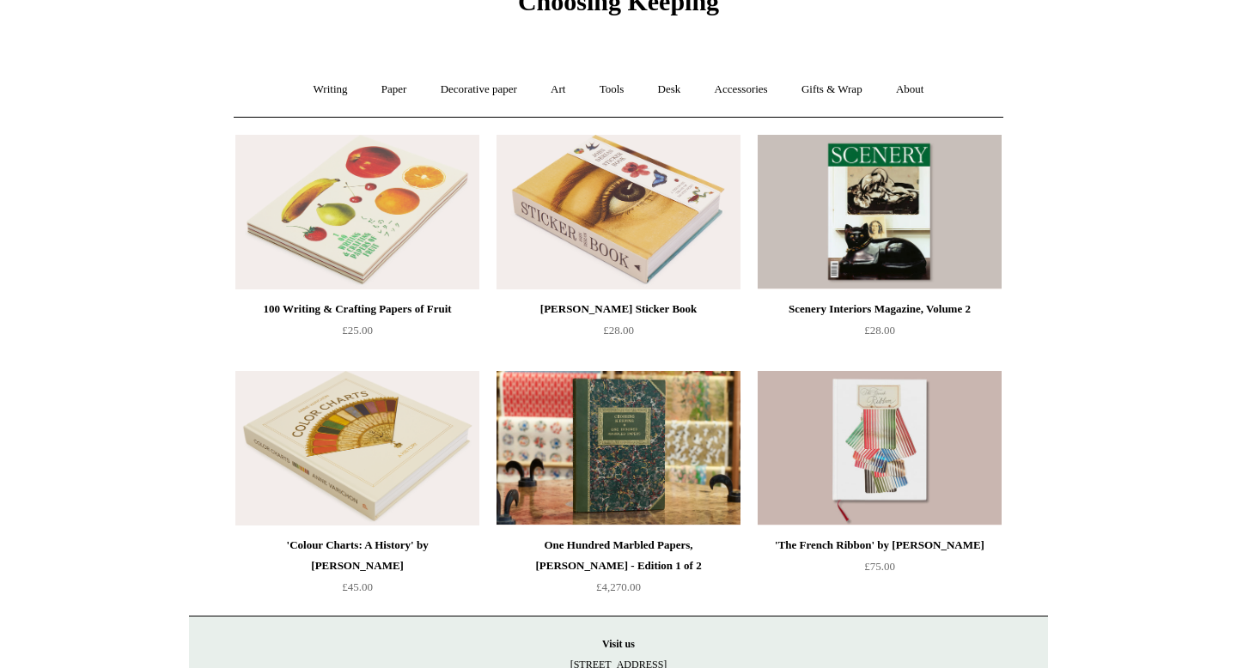
click at [342, 212] on img at bounding box center [357, 212] width 244 height 155
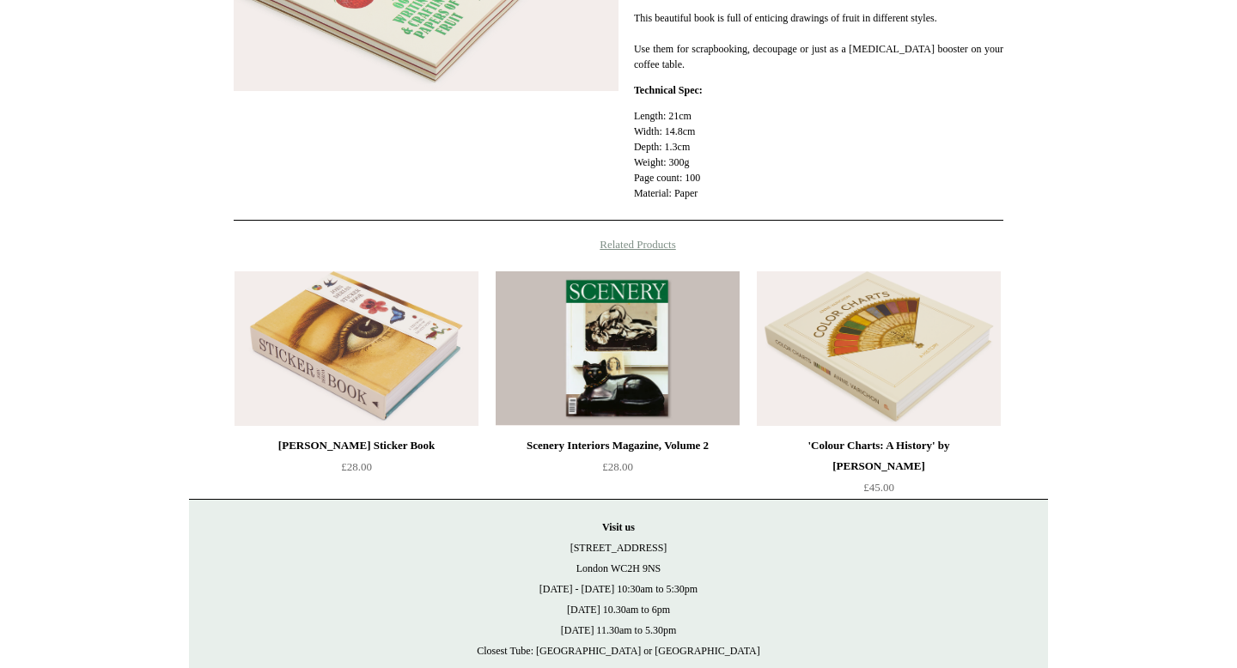
scroll to position [438, 0]
